Goal: Complete application form

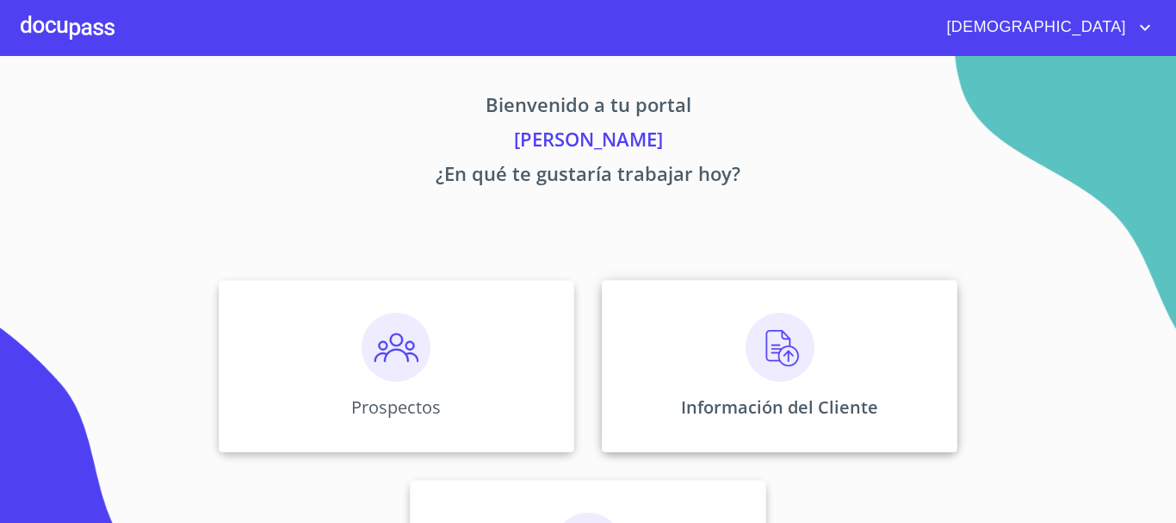
click at [757, 348] on img at bounding box center [780, 347] width 69 height 69
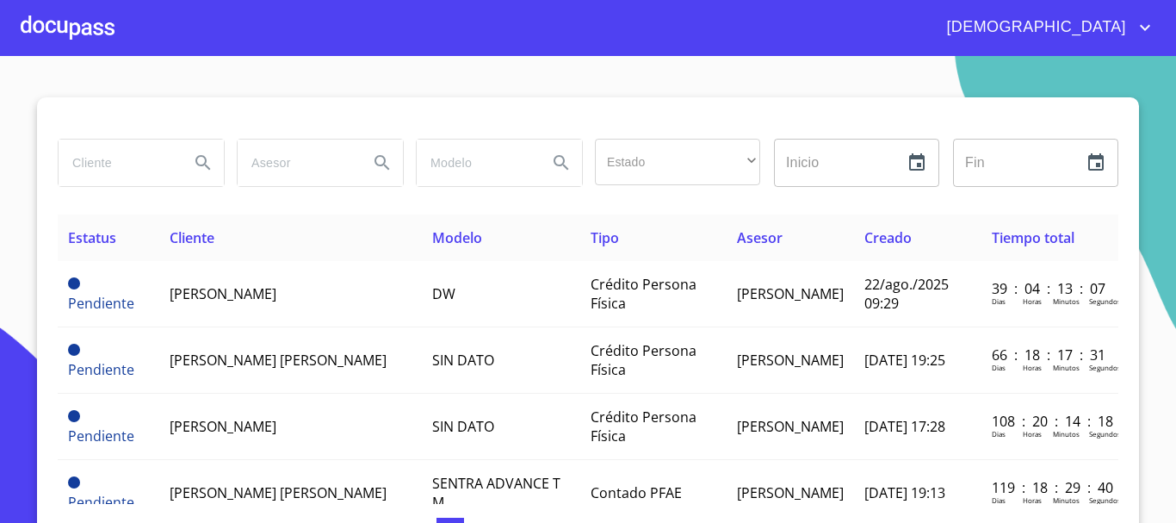
click at [134, 172] on input "search" at bounding box center [117, 162] width 117 height 46
type input "[PERSON_NAME]"
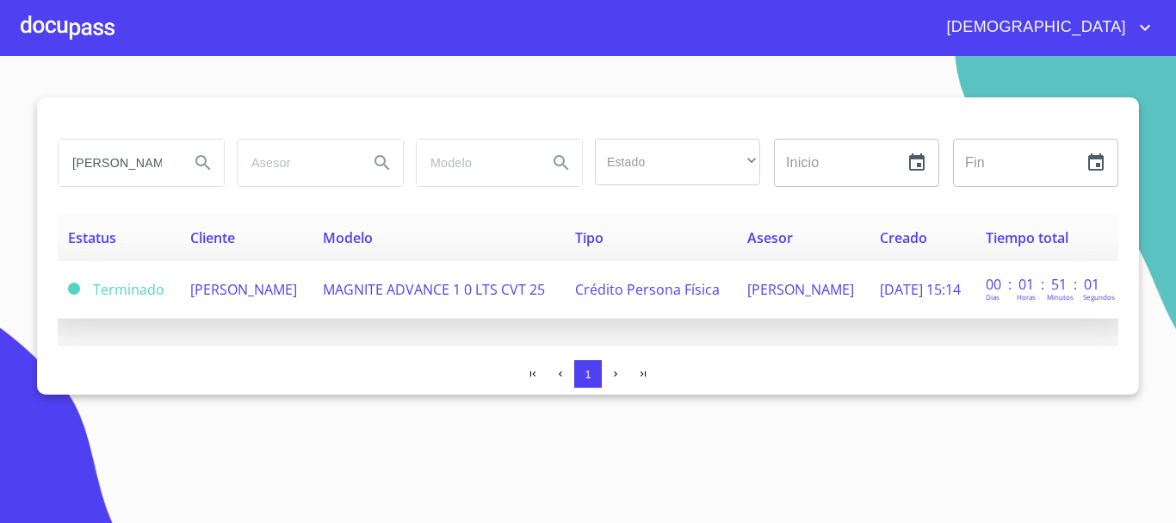
click at [449, 286] on span "MAGNITE ADVANCE 1 0 LTS CVT 25" at bounding box center [434, 289] width 222 height 19
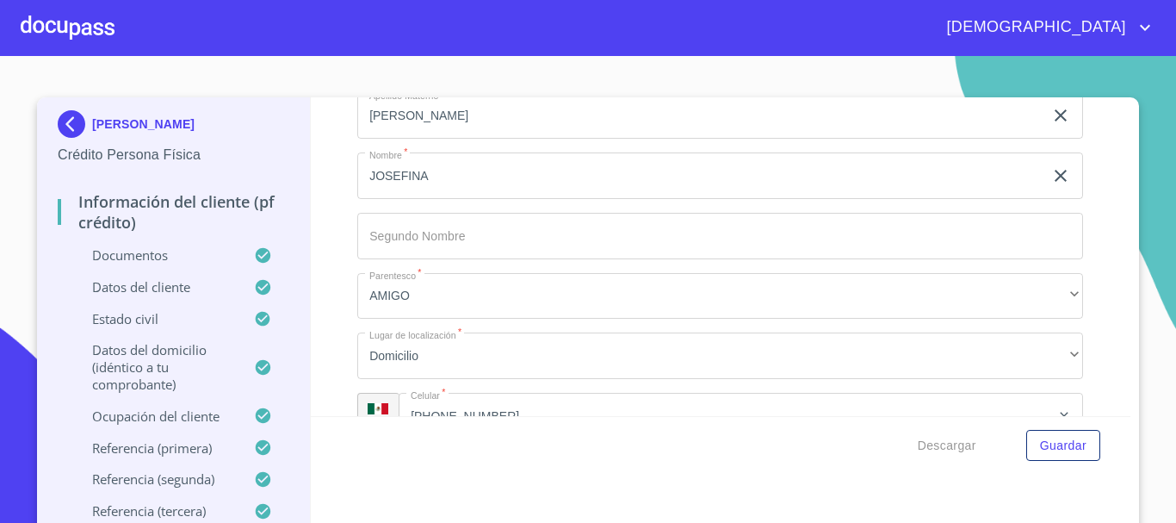
scroll to position [8560, 0]
click at [65, 15] on div at bounding box center [68, 27] width 94 height 55
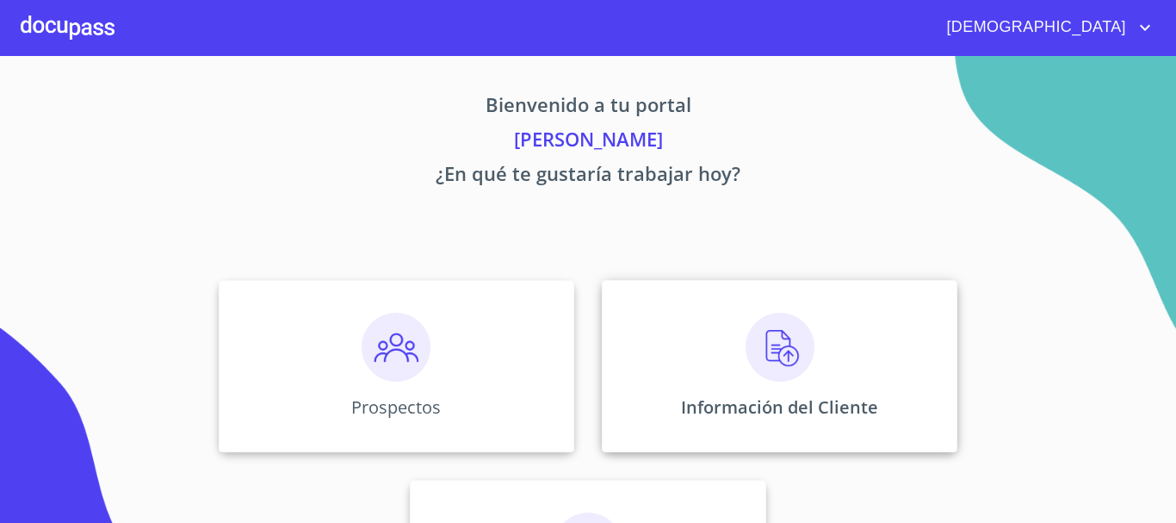
click at [746, 358] on img at bounding box center [780, 347] width 69 height 69
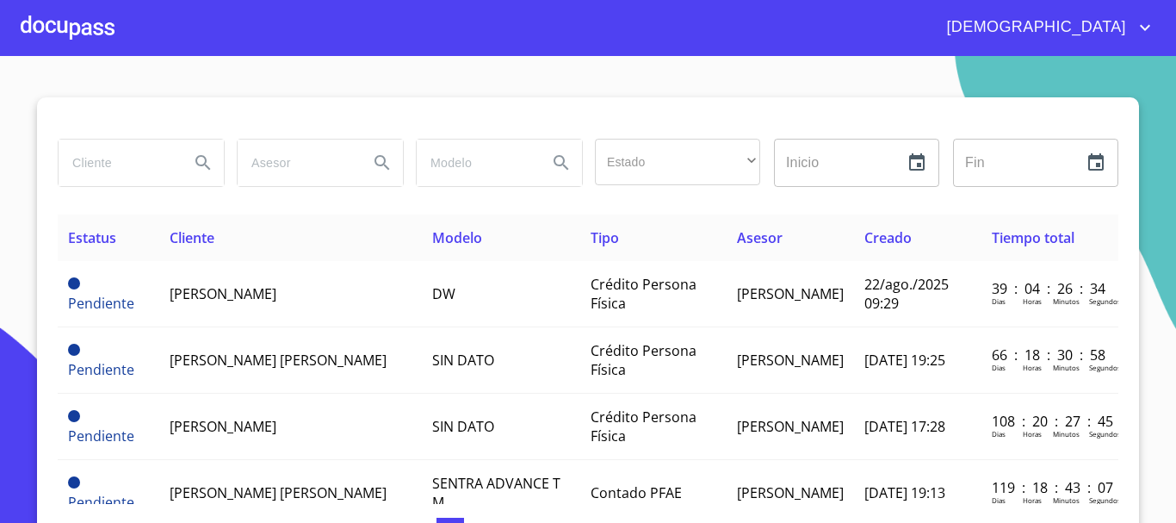
click at [119, 172] on input "search" at bounding box center [117, 162] width 117 height 46
type input "[PERSON_NAME]"
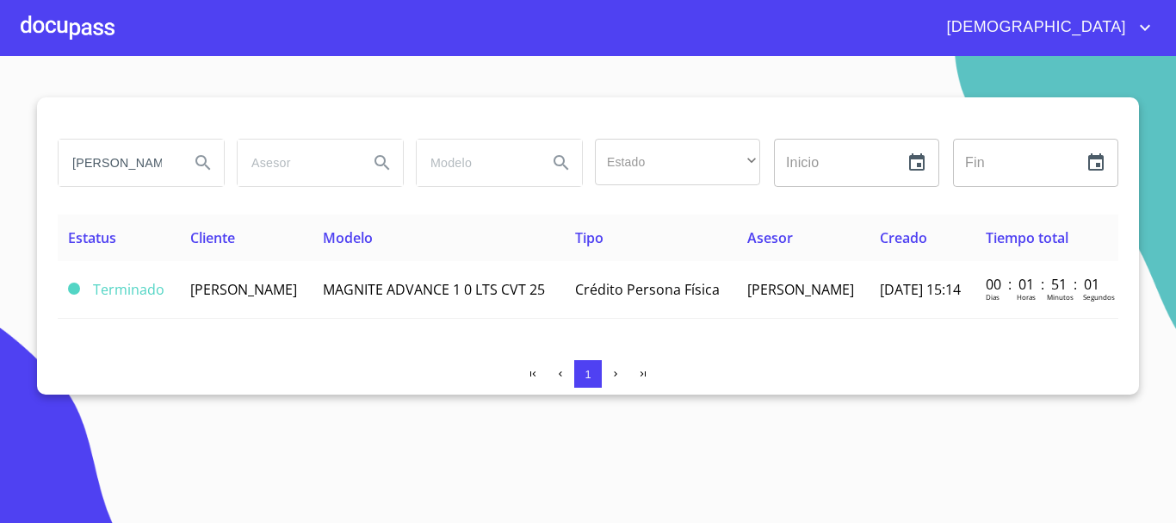
click at [313, 295] on td "[PERSON_NAME]" at bounding box center [246, 290] width 133 height 58
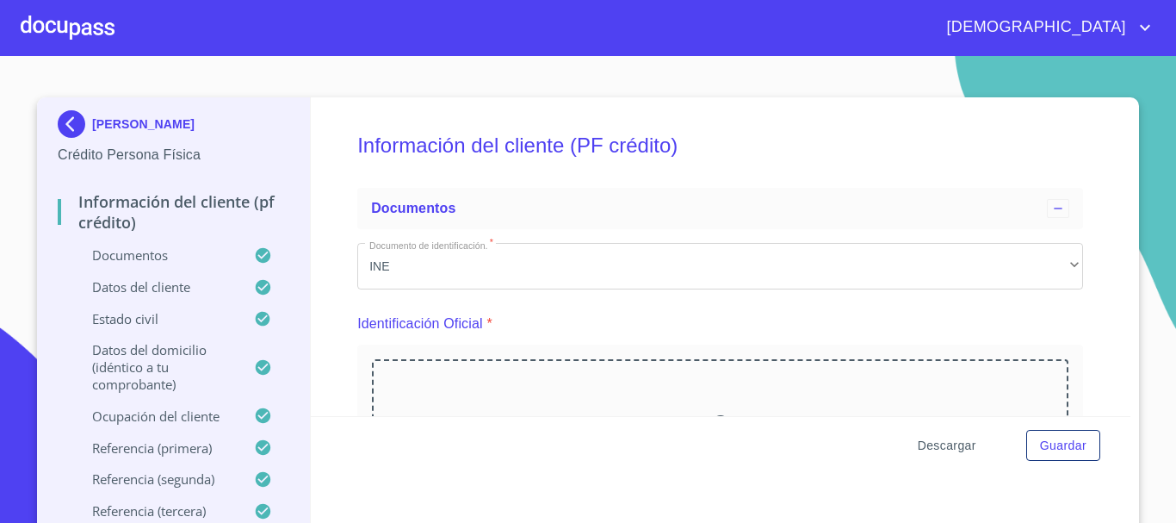
click at [945, 444] on span "Descargar" at bounding box center [947, 446] width 59 height 22
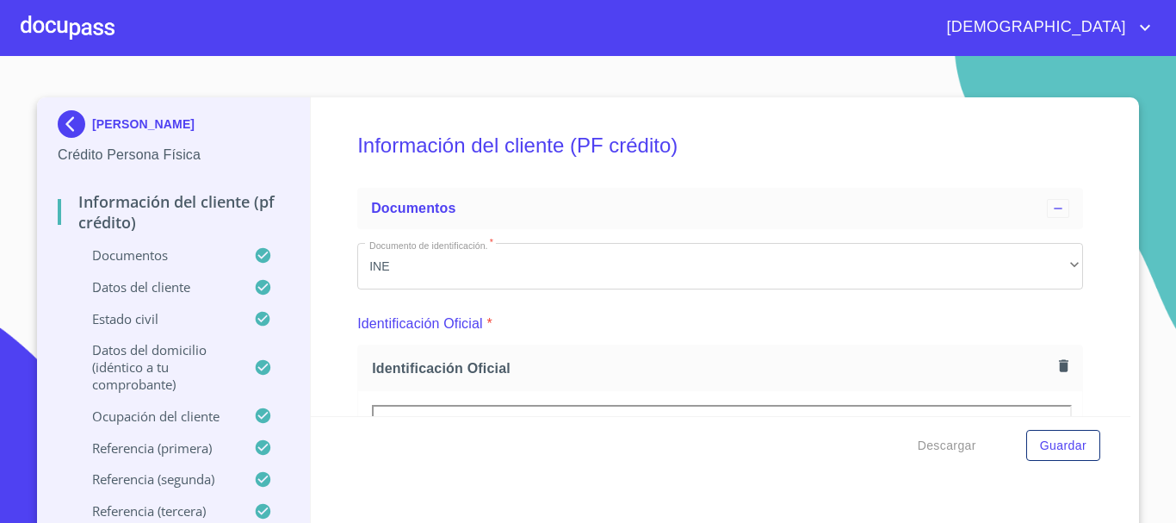
click at [61, 28] on div at bounding box center [68, 27] width 94 height 55
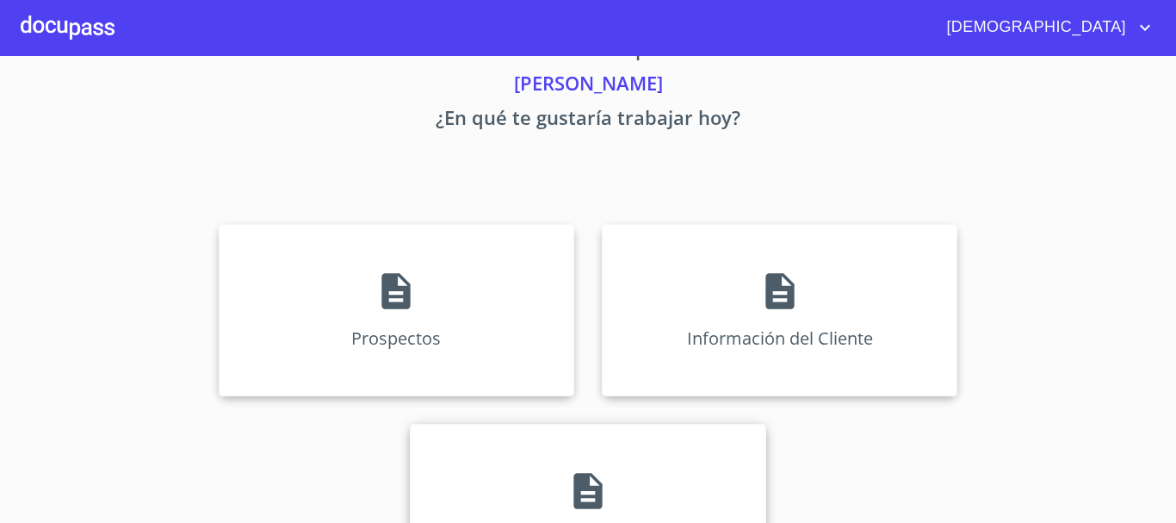
scroll to position [143, 0]
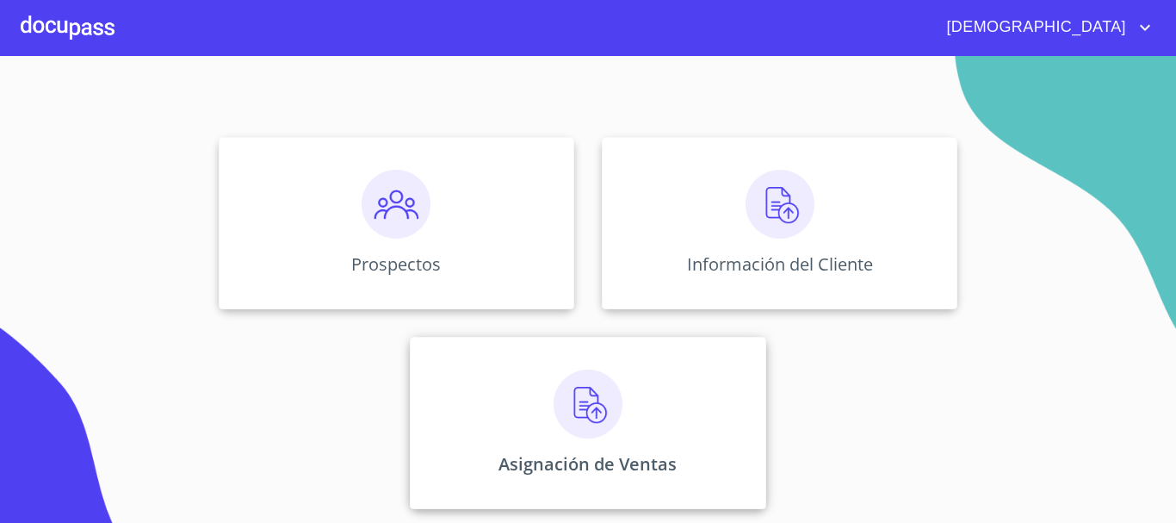
click at [578, 387] on img at bounding box center [588, 403] width 69 height 69
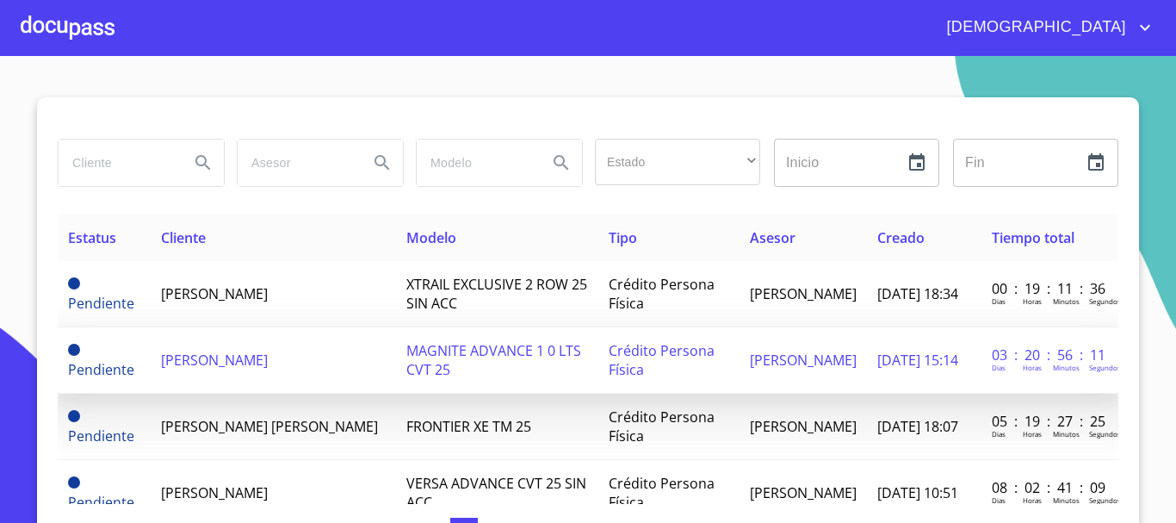
click at [268, 356] on span "[PERSON_NAME]" at bounding box center [214, 359] width 107 height 19
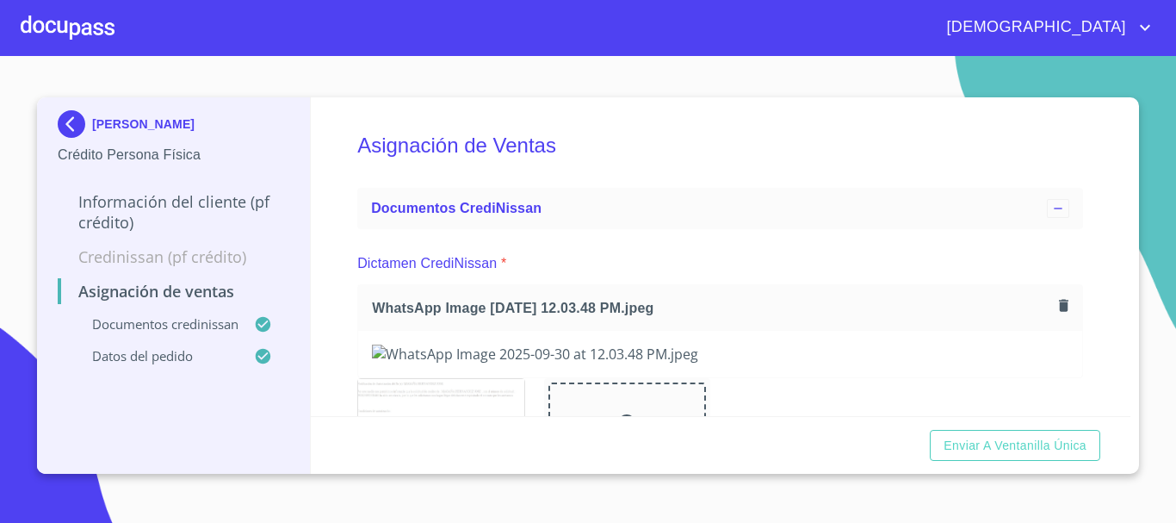
click at [1161, 226] on section "[PERSON_NAME] Crédito Persona Física Información del cliente (PF crédito) Credi…" at bounding box center [588, 289] width 1176 height 467
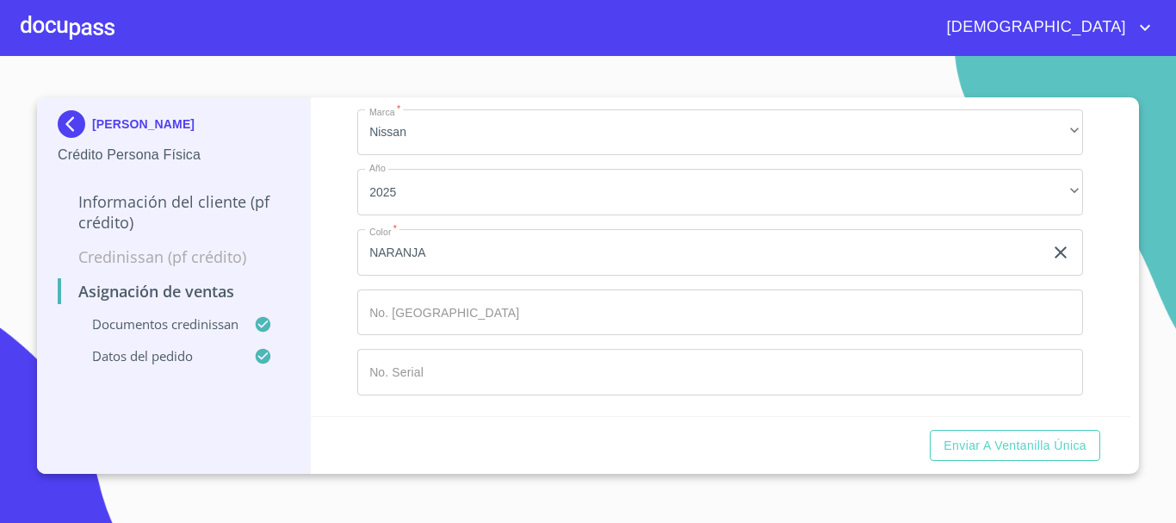
scroll to position [801, 0]
click at [1053, 444] on span "Enviar a Ventanilla única" at bounding box center [1015, 446] width 143 height 22
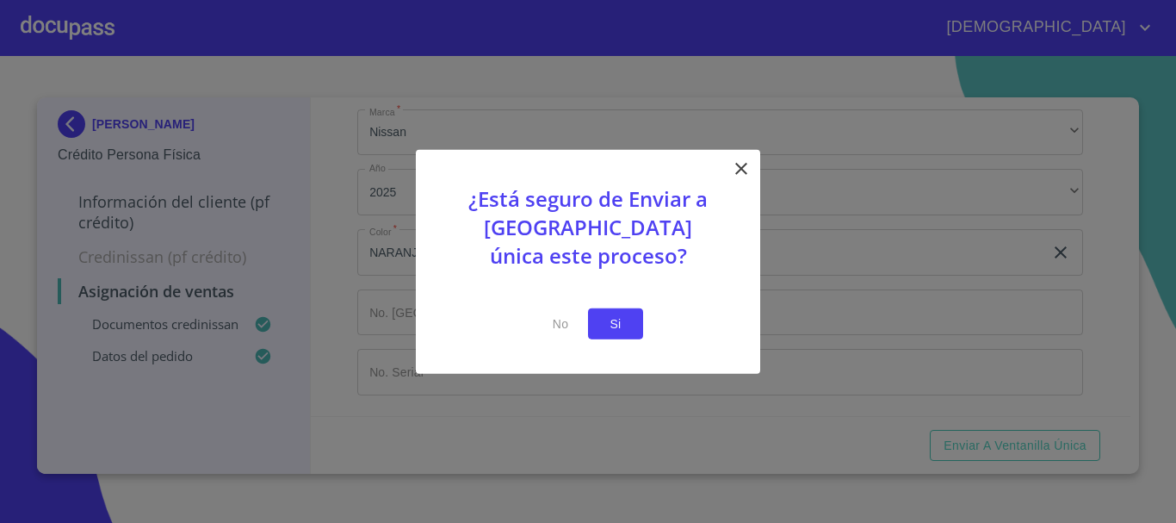
click at [616, 318] on span "Si" at bounding box center [616, 324] width 28 height 22
